Goal: Task Accomplishment & Management: Complete application form

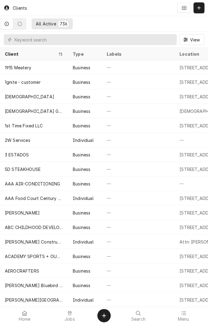
click at [188, 131] on tr "1st Time Fixed LLC Business — 7601 N Navarro St, Victoria, TX 77904 — — Mar 10" at bounding box center [196, 125] width 392 height 15
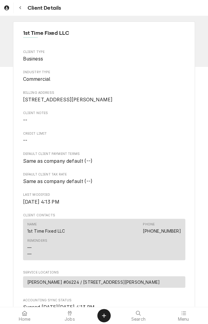
click at [188, 129] on div "1st Time Fixed LLC Client Type Business Industry Type Commercial Billing Addres…" at bounding box center [104, 212] width 182 height 383
click at [188, 130] on div "1st Time Fixed LLC Client Type Business Industry Type Commercial Billing Addres…" at bounding box center [104, 212] width 182 height 383
click at [188, 134] on div "1st Time Fixed LLC Client Type Business Industry Type Commercial Billing Addres…" at bounding box center [104, 212] width 182 height 383
click at [188, 135] on div "1st Time Fixed LLC Client Type Business Industry Type Commercial Billing Addres…" at bounding box center [104, 212] width 182 height 383
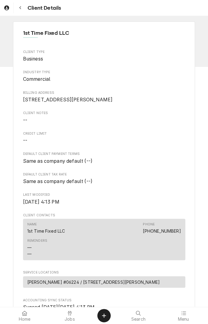
click at [188, 135] on div "1st Time Fixed LLC Client Type Business Industry Type Commercial Billing Addres…" at bounding box center [104, 212] width 182 height 383
click at [188, 134] on div "1st Time Fixed LLC Client Type Business Industry Type Commercial Billing Addres…" at bounding box center [104, 212] width 182 height 383
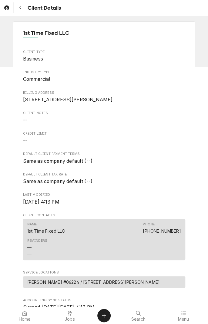
click at [188, 134] on div "1st Time Fixed LLC Client Type Business Industry Type Commercial Billing Addres…" at bounding box center [104, 212] width 182 height 383
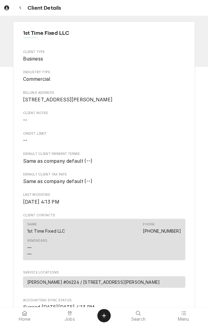
click at [194, 130] on div "1st Time Fixed LLC Client Type Business Industry Type Commercial Billing Addres…" at bounding box center [104, 212] width 182 height 383
click at [188, 135] on div "1st Time Fixed LLC Client Type Business Industry Type Commercial Billing Addres…" at bounding box center [104, 212] width 182 height 383
click at [188, 134] on div "1st Time Fixed LLC Client Type Business Industry Type Commercial Billing Addres…" at bounding box center [104, 212] width 182 height 383
click at [188, 135] on div "1st Time Fixed LLC Client Type Business Industry Type Commercial Billing Addres…" at bounding box center [104, 212] width 182 height 383
click at [188, 134] on div "1st Time Fixed LLC Client Type Business Industry Type Commercial Billing Addres…" at bounding box center [104, 212] width 182 height 383
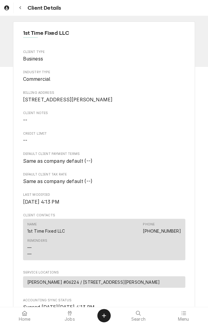
click at [188, 134] on div "1st Time Fixed LLC Client Type Business Industry Type Commercial Billing Addres…" at bounding box center [104, 212] width 182 height 383
click at [194, 130] on div "1st Time Fixed LLC Client Type Business Industry Type Commercial Billing Addres…" at bounding box center [104, 212] width 182 height 383
click at [188, 130] on div "1st Time Fixed LLC Client Type Business Industry Type Commercial Billing Addres…" at bounding box center [104, 212] width 182 height 383
click at [188, 129] on div "1st Time Fixed LLC Client Type Business Industry Type Commercial Billing Addres…" at bounding box center [104, 212] width 182 height 383
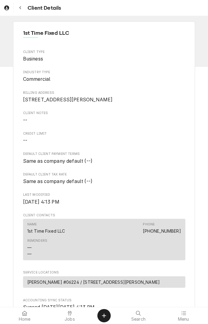
click at [188, 129] on div "1st Time Fixed LLC Client Type Business Industry Type Commercial Billing Addres…" at bounding box center [104, 212] width 182 height 383
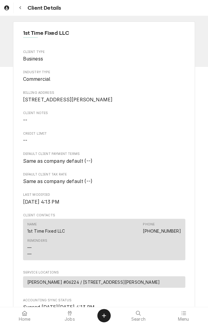
click at [188, 129] on div "1st Time Fixed LLC Client Type Business Industry Type Commercial Billing Addres…" at bounding box center [104, 212] width 182 height 383
click at [188, 130] on div "1st Time Fixed LLC Client Type Business Industry Type Commercial Billing Addres…" at bounding box center [104, 212] width 182 height 383
click at [188, 129] on div "1st Time Fixed LLC Client Type Business Industry Type Commercial Billing Addres…" at bounding box center [104, 212] width 182 height 383
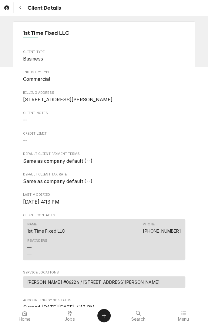
click at [195, 167] on div "1st Time Fixed LLC Client Type Business Industry Type Commercial Billing Addres…" at bounding box center [104, 213] width 208 height 394
click at [196, 165] on div "1st Time Fixed LLC Client Type Business Industry Type Commercial Billing Addres…" at bounding box center [104, 213] width 208 height 394
click at [14, 33] on div "1st Time Fixed LLC Client Type Business Industry Type Commercial Billing Addres…" at bounding box center [104, 212] width 182 height 383
click at [13, 33] on div "1st Time Fixed LLC Client Type Business Industry Type Commercial Billing Addres…" at bounding box center [104, 212] width 182 height 383
click at [13, 33] on div "1st Time Fixed LLC Client Type Business Industry Type Commercial Billing Addres…" at bounding box center [104, 213] width 208 height 394
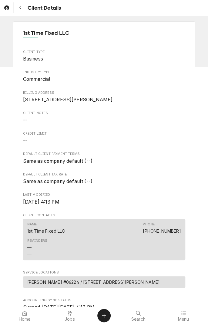
click at [13, 33] on div "1st Time Fixed LLC Client Type Business Industry Type Commercial Billing Addres…" at bounding box center [104, 213] width 208 height 394
click at [12, 33] on div "1st Time Fixed LLC Client Type Business Industry Type Commercial Billing Addres…" at bounding box center [104, 213] width 208 height 394
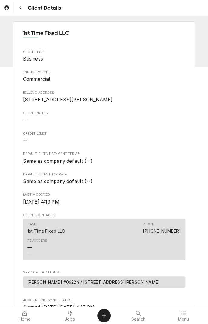
click at [23, 11] on button "Navigate back" at bounding box center [20, 7] width 11 height 11
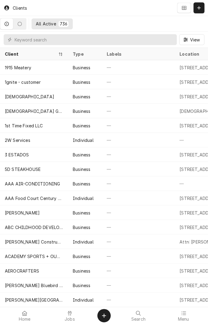
click at [9, 23] on icon "Dynamic Content Wrapper" at bounding box center [7, 24] width 4 height 4
click at [9, 22] on icon "Dynamic Content Wrapper" at bounding box center [7, 24] width 4 height 4
click at [70, 320] on span "Jobs" at bounding box center [69, 319] width 10 height 5
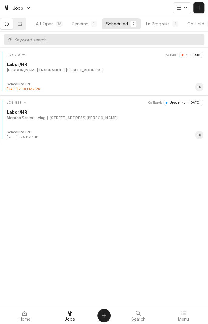
click at [164, 27] on button "In Progress 1" at bounding box center [161, 23] width 41 height 11
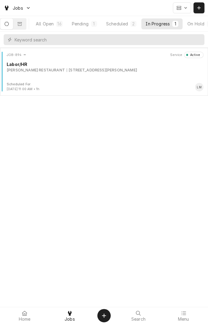
click at [73, 75] on div "JOB-894 Service Active Labor/HR RAMSEY'S RESTAURANT 1403 N. NAVARRO ST., VICTOR…" at bounding box center [103, 67] width 203 height 30
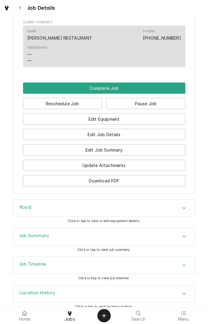
scroll to position [424, 0]
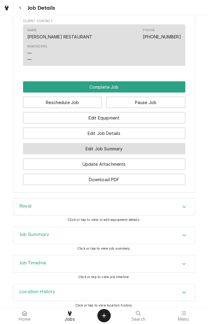
click at [133, 150] on button "Edit Job Summary" at bounding box center [104, 148] width 162 height 11
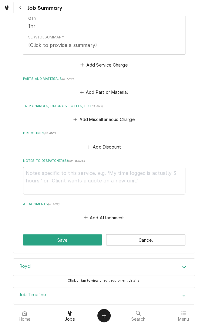
scroll to position [207, 0]
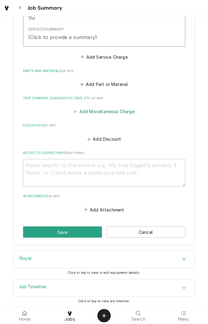
click at [124, 114] on button "Add Miscellaneous Charge" at bounding box center [103, 111] width 63 height 8
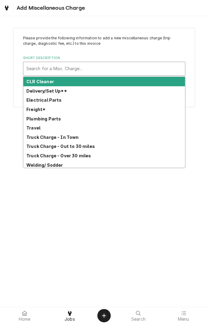
click at [41, 109] on strong "Freight*" at bounding box center [35, 109] width 19 height 5
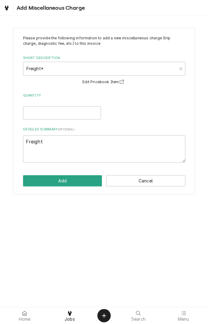
click at [101, 85] on button "Edit Pricebook Item" at bounding box center [103, 82] width 45 height 8
type textarea "x"
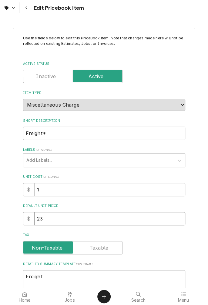
click at [52, 220] on input "23" at bounding box center [109, 218] width 151 height 13
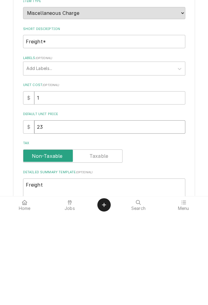
type textarea "x"
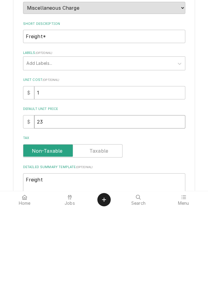
type input "2"
type textarea "x"
type input "1"
type textarea "x"
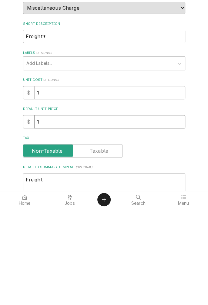
type input "12"
type textarea "x"
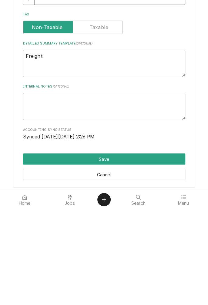
scroll to position [129, 0]
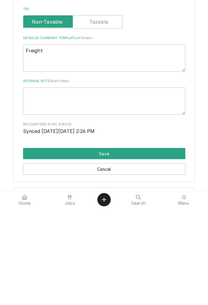
type input "12"
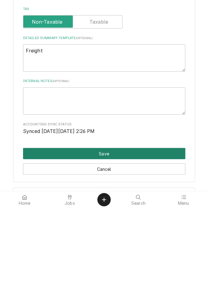
click at [126, 253] on button "Save" at bounding box center [104, 250] width 162 height 11
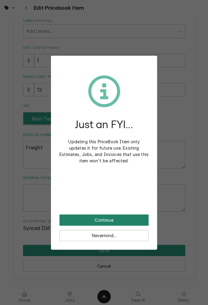
click at [101, 221] on button "Continue" at bounding box center [103, 219] width 89 height 11
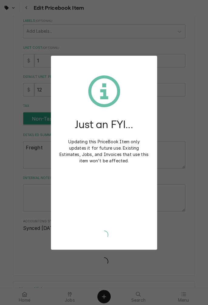
type textarea "x"
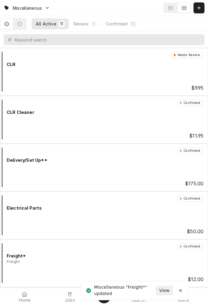
click at [70, 294] on icon at bounding box center [70, 293] width 4 height 5
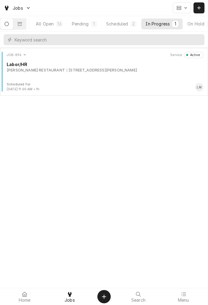
click at [81, 74] on div "JOB-894 Service Active Labor/HR RAMSEY'S RESTAURANT 1403 N. NAVARRO ST., VICTOR…" at bounding box center [103, 67] width 203 height 30
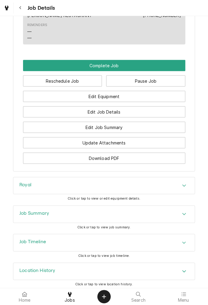
scroll to position [448, 0]
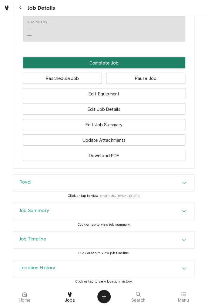
click at [120, 64] on button "Complete Job" at bounding box center [104, 62] width 162 height 11
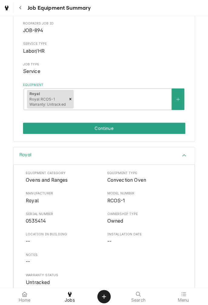
scroll to position [92, 0]
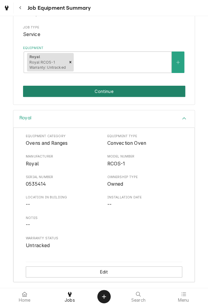
click at [108, 94] on button "Continue" at bounding box center [104, 91] width 162 height 11
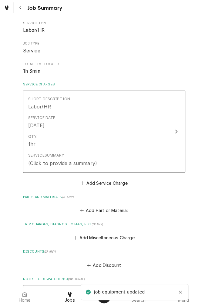
scroll to position [82, 0]
click at [112, 236] on button "Add Miscellaneous Charge" at bounding box center [103, 237] width 63 height 8
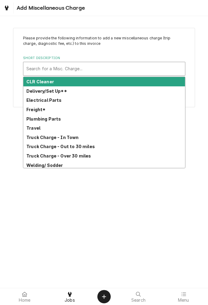
click at [38, 110] on strong "Freight*" at bounding box center [35, 109] width 19 height 5
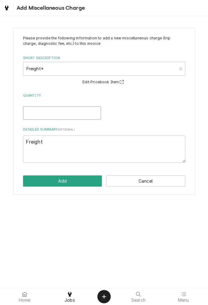
click at [74, 114] on input "Quantity" at bounding box center [62, 112] width 78 height 13
type textarea "x"
type input "1"
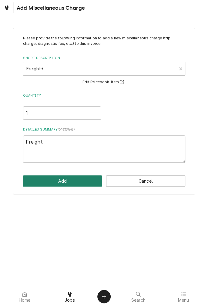
click at [80, 183] on button "Add" at bounding box center [62, 180] width 79 height 11
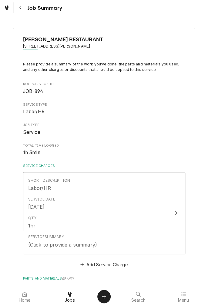
type textarea "x"
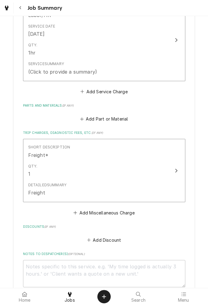
scroll to position [172, 0]
click at [109, 123] on button "Add Part or Material" at bounding box center [104, 119] width 50 height 8
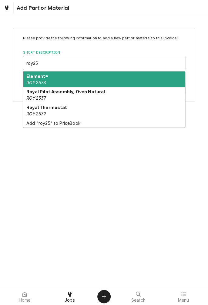
click at [62, 80] on div "Element* ROY2573" at bounding box center [103, 79] width 161 height 16
type input "roy25"
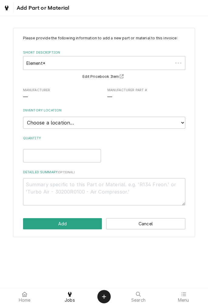
type textarea "x"
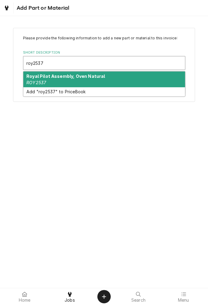
click at [91, 79] on div "Royal Pilot Assembly, Oven Natural ROY2537" at bounding box center [103, 79] width 161 height 16
type input "roy2537"
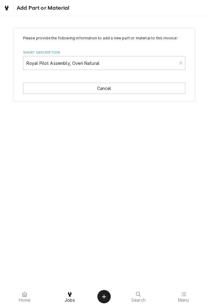
type textarea "x"
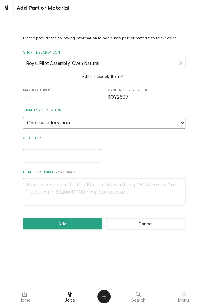
click at [177, 126] on select "Choose a location... Gino's Truck Jason's Truck Skips Service Warehouse" at bounding box center [104, 123] width 162 height 12
select select "171"
click at [23, 117] on select "Choose a location... Gino's Truck Jason's Truck Skips Service Warehouse" at bounding box center [104, 123] width 162 height 12
click at [73, 156] on input "Quantity" at bounding box center [62, 155] width 78 height 13
type textarea "x"
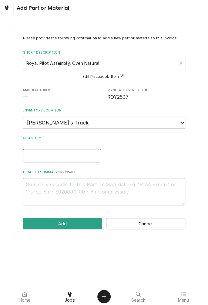
type input "1"
type textarea "x"
type input "1"
click at [93, 185] on textarea "Detailed Summary ( optional )" at bounding box center [104, 191] width 162 height 27
type textarea "x"
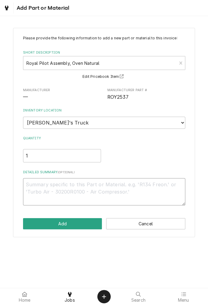
type textarea "P"
type textarea "x"
type textarea "Pi"
type textarea "x"
type textarea "Pil"
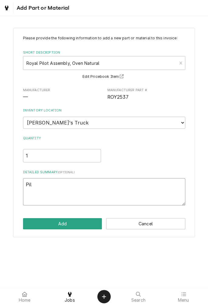
type textarea "x"
type textarea "Pilo"
type textarea "x"
type textarea "Pilot"
type textarea "x"
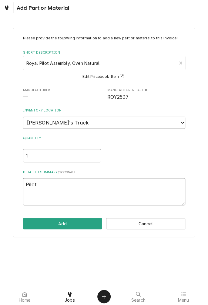
type textarea "Pilot"
type textarea "x"
type textarea "Pilot a"
type textarea "x"
type textarea "Pilot as"
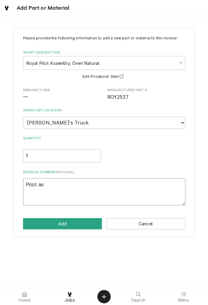
type textarea "x"
type textarea "Pilot ass"
type textarea "x"
type textarea "Pilot assembly"
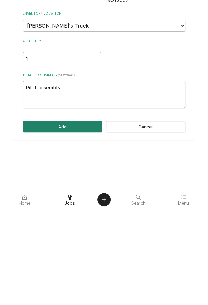
click at [69, 228] on button "Add" at bounding box center [62, 223] width 79 height 11
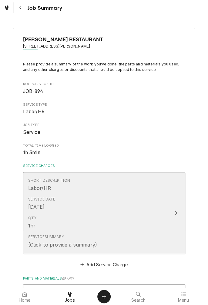
click at [171, 214] on button "Short Description Labor/HR Service Date Sep 4, 2025 Qty. 1hr Service Summary (C…" at bounding box center [104, 213] width 162 height 82
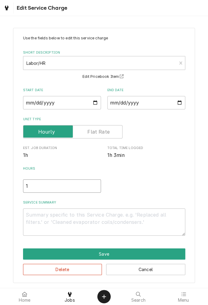
click at [54, 188] on input "1" at bounding box center [62, 185] width 78 height 13
type textarea "x"
type input "1.5"
type textarea "x"
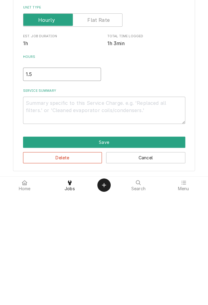
type input "1.5"
click at [95, 215] on textarea "Service Summary" at bounding box center [104, 221] width 162 height 27
type textarea "x"
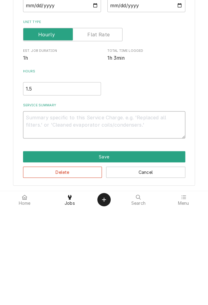
type textarea "O"
type textarea "x"
type textarea "Or"
type textarea "x"
type textarea "Ord"
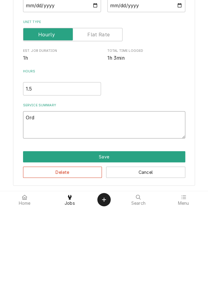
type textarea "x"
type textarea "Orde"
type textarea "x"
type textarea "Order"
type textarea "x"
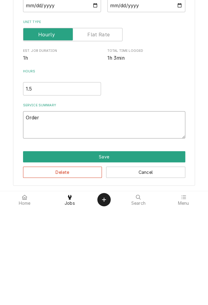
type textarea "Ordere"
type textarea "x"
type textarea "Ordered"
type textarea "x"
type textarea "Ordered"
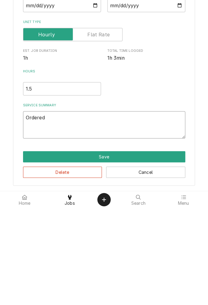
type textarea "x"
type textarea "Ordered a"
type textarea "x"
type textarea "Ordered an"
type textarea "x"
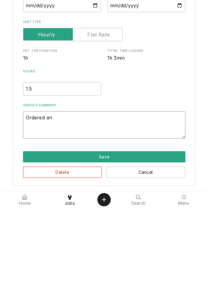
type textarea "Ordered and"
type textarea "x"
type textarea "Ordered and"
type textarea "x"
type textarea "Ordered and r"
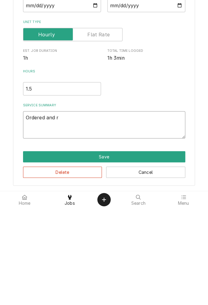
type textarea "x"
type textarea "Ordered and re"
type textarea "x"
type textarea "Ordered and replaced"
type textarea "x"
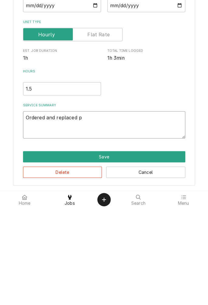
type textarea "Ordered and replaced pi"
type textarea "x"
type textarea "Ordered and replaced pil"
type textarea "x"
type textarea "Ordered and replaced pilo"
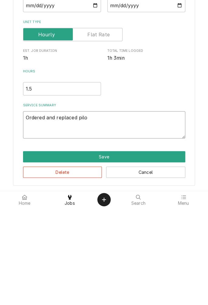
type textarea "x"
type textarea "Ordered and replaced pilot"
type textarea "x"
type textarea "Ordered and replaced pilot"
type textarea "x"
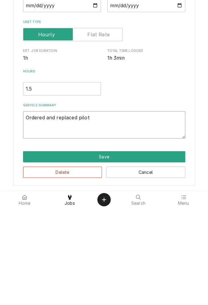
type textarea "Ordered and replaced pilot a"
type textarea "x"
type textarea "Ordered and replaced pilot as"
type textarea "x"
type textarea "Ordered and replaced pilot ass"
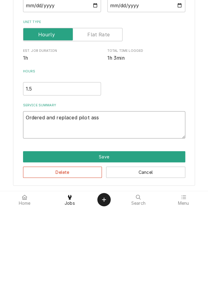
type textarea "x"
type textarea "Ordered and replaced pilot assembly"
type textarea "x"
type textarea "Ordered and replaced pilot assembly."
type textarea "x"
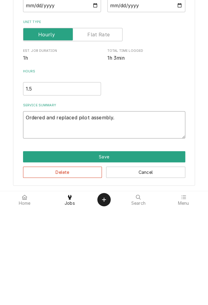
type textarea "Ordered and replaced pilot assembly."
type textarea "x"
type textarea "Ordered and replaced pilot assembly. T"
type textarea "x"
type textarea "Ordered and replaced pilot assembly. Te"
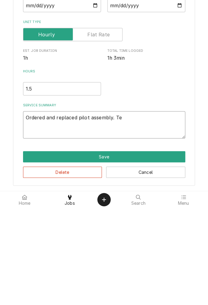
type textarea "x"
type textarea "Ordered and replaced pilot assembly. Tes"
type textarea "x"
type textarea "Ordered and replaced pilot assembly. Test"
type textarea "x"
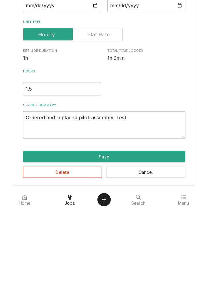
type textarea "Ordered and replaced pilot assembly. Teste"
type textarea "x"
type textarea "Ordered and replaced pilot assembly. Tested"
type textarea "x"
type textarea "Ordered and replaced pilot assembly. Tested"
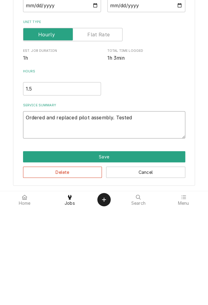
type textarea "x"
type textarea "Ordered and replaced pilot assembly. Tested o"
type textarea "x"
type textarea "Ordered and replaced pilot assembly. Tested ov"
type textarea "x"
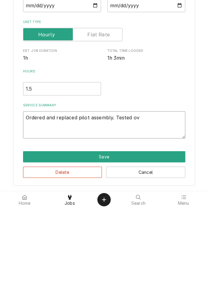
type textarea "Ordered and replaced pilot assembly. Tested ove"
type textarea "x"
type textarea "Ordered and replaced pilot assembly. Tested oven"
type textarea "x"
type textarea "Ordered and replaced pilot assembly. Tested oven"
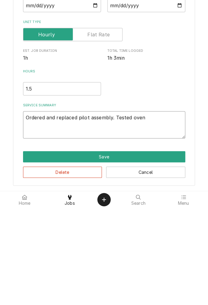
type textarea "x"
type textarea "Ordered and replaced pilot assembly. Tested oven r"
type textarea "x"
type textarea "Ordered and replaced pilot assembly. Tested oven re"
type textarea "x"
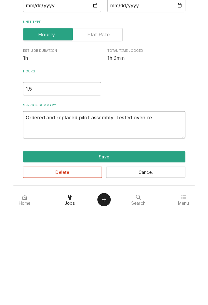
type textarea "Ordered and replaced pilot assembly. Tested oven ret"
type textarea "x"
type textarea "Ordered and replaced pilot assembly. Tested oven retu"
type textarea "x"
type textarea "Ordered and replaced pilot assembly. Tested oven retur"
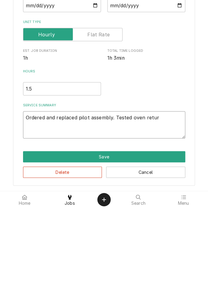
type textarea "x"
type textarea "Ordered and replaced pilot assembly. Tested oven return"
type textarea "x"
type textarea "Ordered and replaced pilot assembly. Tested oven returne"
type textarea "x"
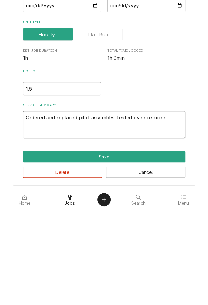
type textarea "Ordered and replaced pilot assembly. Tested oven returned"
type textarea "x"
type textarea "Ordered and replaced pilot assembly. Tested oven returned to"
type textarea "x"
type textarea "Ordered and replaced pilot assembly. Tested oven returned to service"
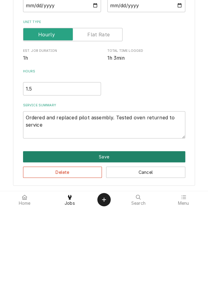
click at [113, 255] on button "Save" at bounding box center [104, 253] width 162 height 11
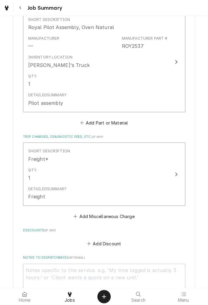
scroll to position [280, 0]
click at [119, 219] on button "Add Miscellaneous Charge" at bounding box center [103, 216] width 63 height 8
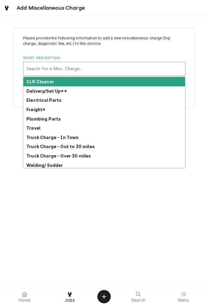
click at [71, 142] on div "Truck Charge - Out to 30 miles" at bounding box center [103, 146] width 161 height 9
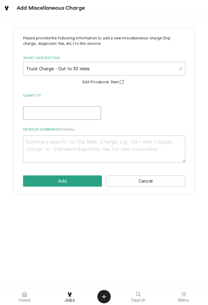
click at [84, 114] on input "Quantity" at bounding box center [62, 112] width 78 height 13
type textarea "x"
type input "1"
type textarea "x"
type input "1"
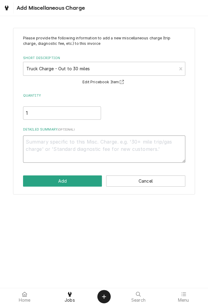
click at [121, 150] on textarea "Detailed Summary ( optional )" at bounding box center [104, 148] width 162 height 27
type textarea "x"
type textarea "9"
type textarea "x"
type textarea "9/"
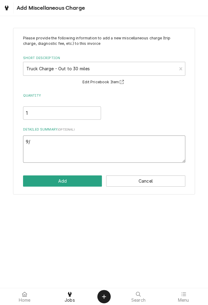
type textarea "x"
type textarea "9/5"
type textarea "x"
type textarea "9/5/"
type textarea "x"
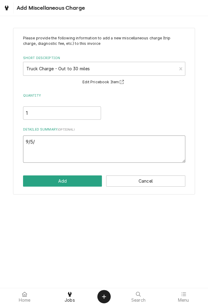
type textarea "9/5/2"
type textarea "x"
type textarea "9/5/25"
type textarea "x"
type textarea "9/5/25"
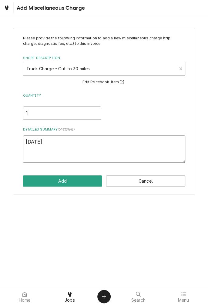
type textarea "x"
type textarea "9/5/25 t"
type textarea "x"
type textarea "9/5/25 tr"
type textarea "x"
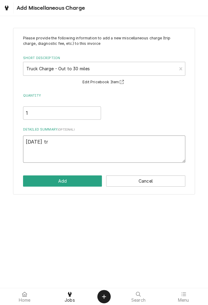
type textarea "9/5/25 tru"
type textarea "x"
type textarea "9/5/25 truc"
type textarea "x"
type textarea "9/5/25 truck"
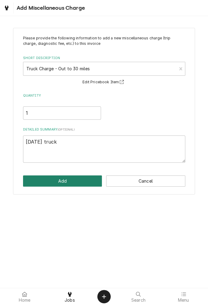
click at [73, 184] on button "Add" at bounding box center [62, 180] width 79 height 11
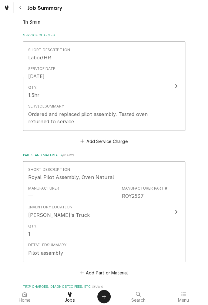
scroll to position [130, 0]
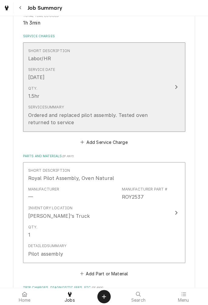
click at [182, 108] on button "Short Description Labor/HR Service Date Sep 4, 2025 Qty. 1.5hr Service Summary …" at bounding box center [104, 86] width 162 height 89
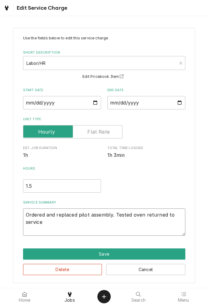
click at [27, 218] on textarea "Ordered and replaced pilot assembly. Tested oven returned to service" at bounding box center [104, 221] width 162 height 27
type textarea "x"
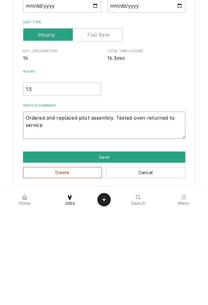
type textarea "9Ordered and replaced pilot assembly. Tested oven returned to service"
type textarea "x"
type textarea "9/Ordered and replaced pilot assembly. Tested oven returned to service"
type textarea "x"
type textarea "9/5Ordered and replaced pilot assembly. Tested oven returned to service"
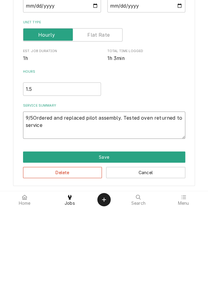
type textarea "x"
type textarea "9/5/Ordered and replaced pilot assembly. Tested oven returned to service"
type textarea "x"
type textarea "9/5/2Ordered and replaced pilot assembly. Tested oven returned to service"
type textarea "x"
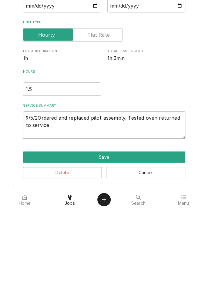
type textarea "9/5/25Ordered and replaced pilot assembly. Tested oven returned to service"
type textarea "x"
type textarea "9/5/25 Ordered and replaced pilot assembly. Tested oven returned to service"
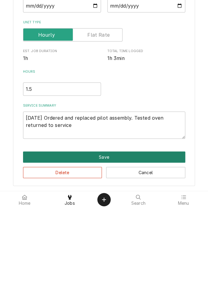
click at [110, 258] on button "Save" at bounding box center [104, 253] width 162 height 11
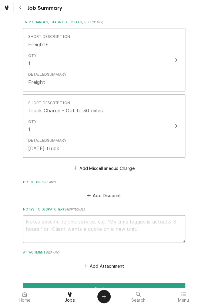
scroll to position [470, 0]
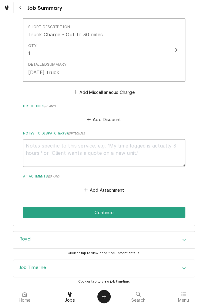
click at [126, 217] on button "Continue" at bounding box center [104, 212] width 162 height 11
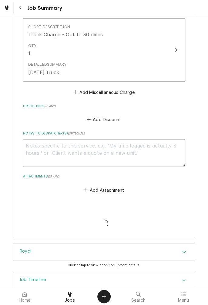
type textarea "x"
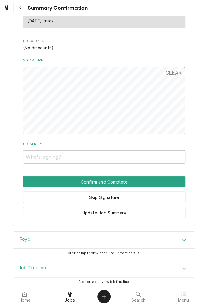
scroll to position [433, 0]
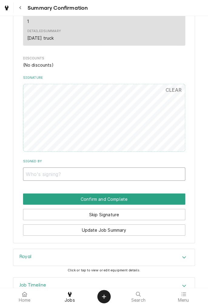
click at [74, 172] on input "Signed By" at bounding box center [104, 173] width 162 height 13
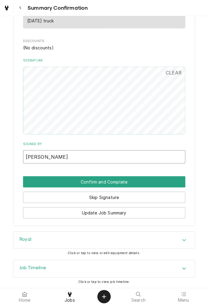
type input "Terri"
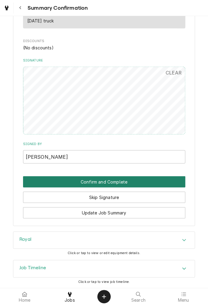
click at [130, 186] on button "Confirm and Complete" at bounding box center [104, 181] width 162 height 11
